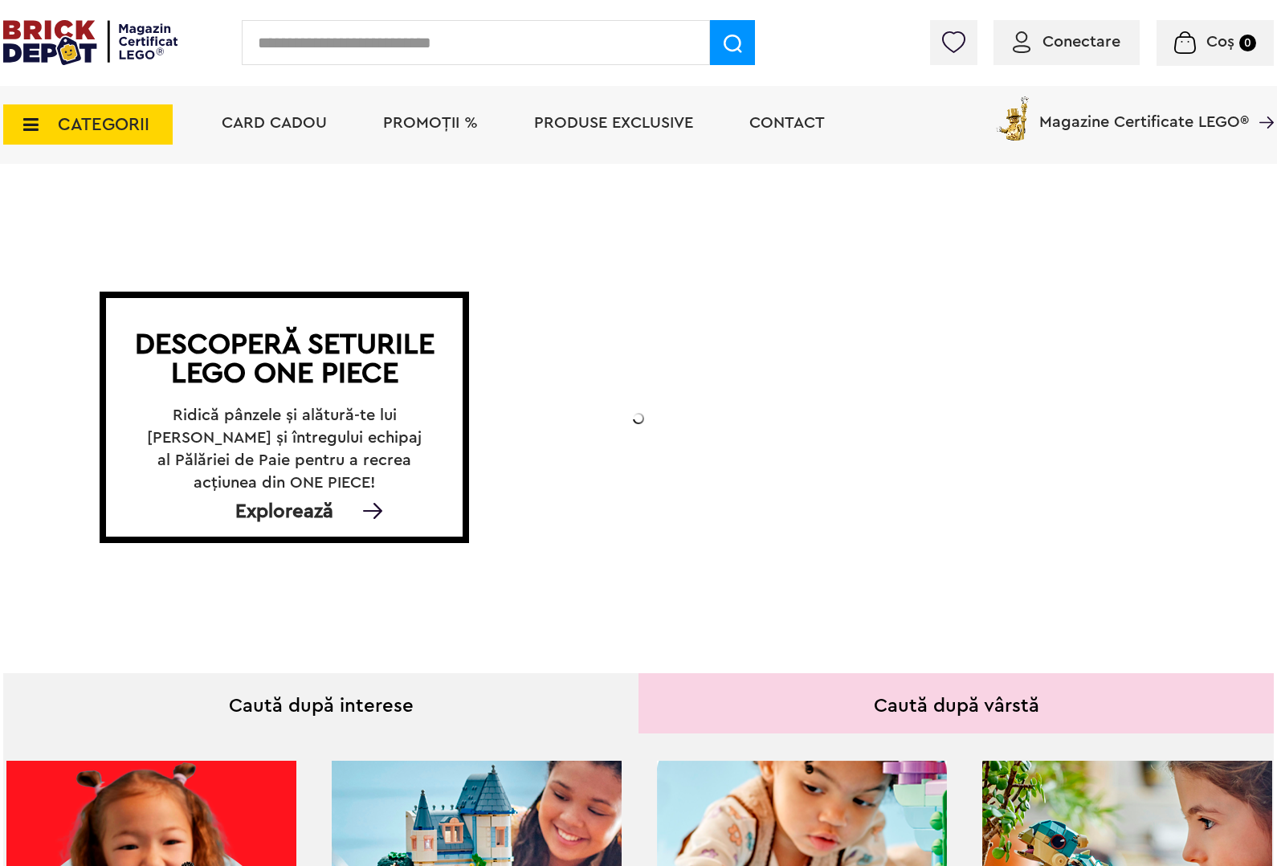
click at [293, 44] on input "text" at bounding box center [476, 42] width 468 height 45
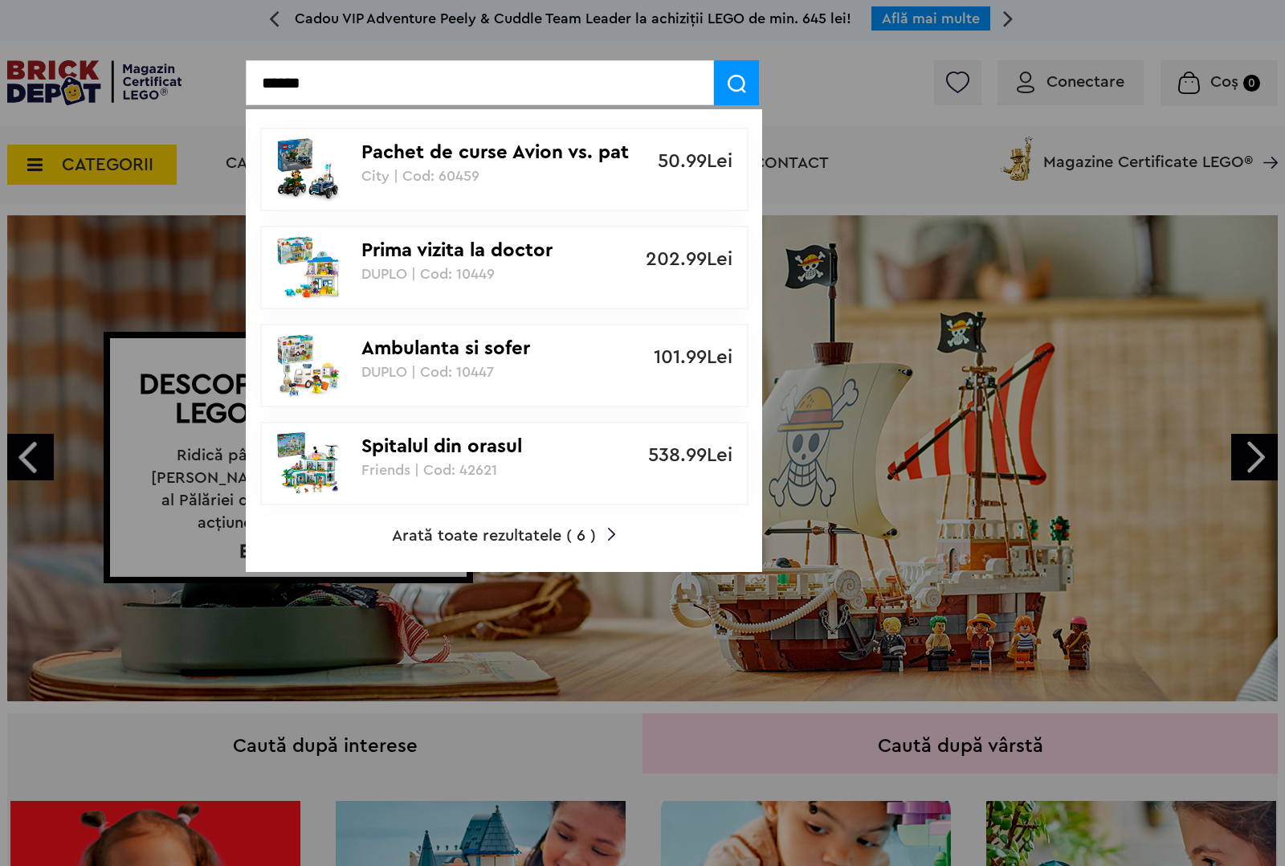
type input "******"
